Goal: Information Seeking & Learning: Learn about a topic

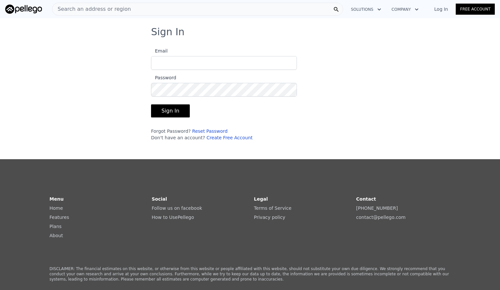
type input "[EMAIL_ADDRESS][DOMAIN_NAME]"
click at [163, 110] on button "Sign In" at bounding box center [170, 110] width 39 height 13
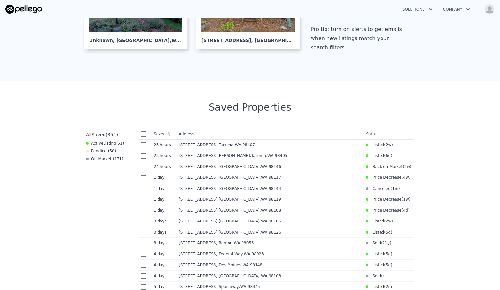
scroll to position [195, 0]
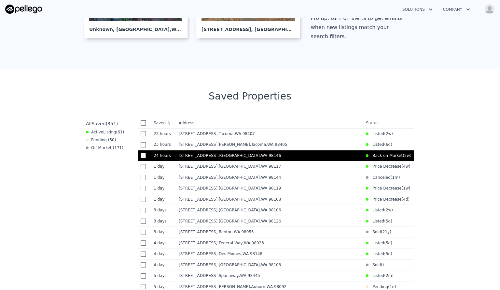
click at [260, 158] on span ", WA 98146" at bounding box center [270, 155] width 21 height 5
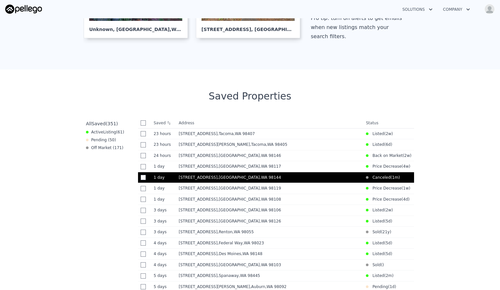
click at [357, 180] on div "3321 25th Ave S , Seattle , WA 98144" at bounding box center [270, 177] width 182 height 5
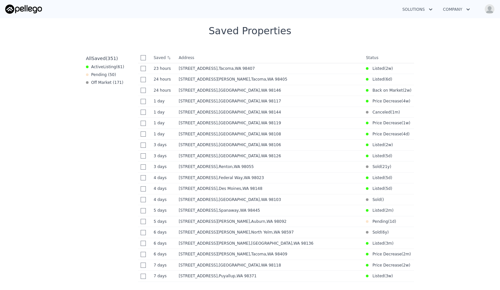
scroll to position [293, 0]
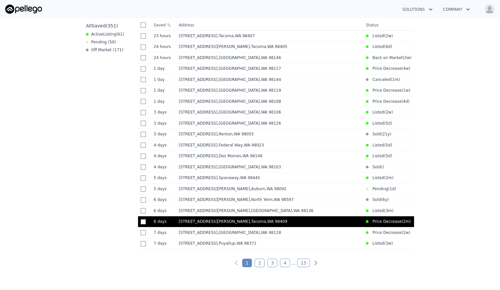
click at [324, 227] on td "6845 S Clement Ave , Tacoma , WA 98409" at bounding box center [269, 221] width 187 height 11
